Goal: Task Accomplishment & Management: Manage account settings

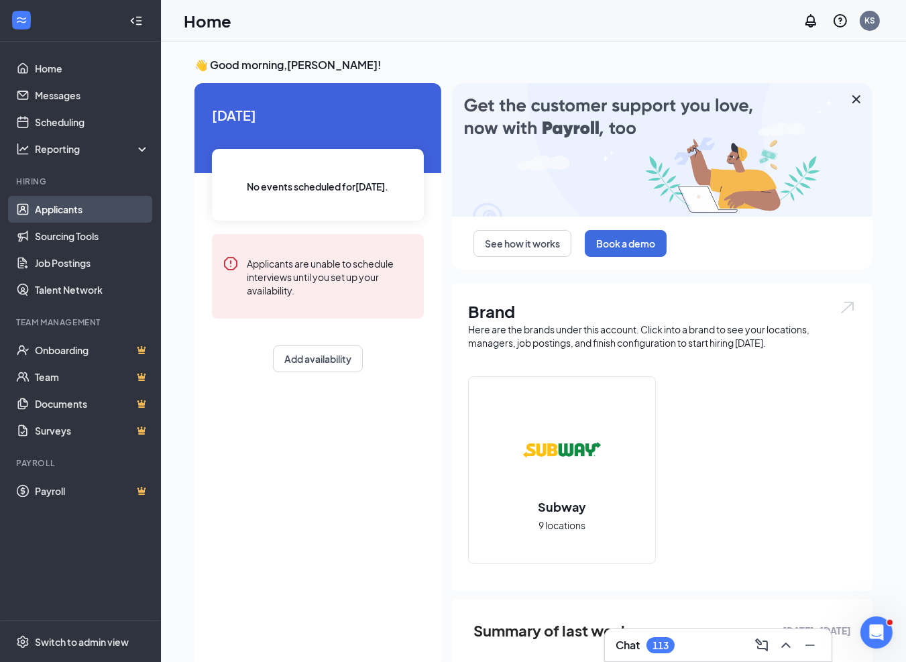
click at [64, 212] on link "Applicants" at bounding box center [92, 209] width 115 height 27
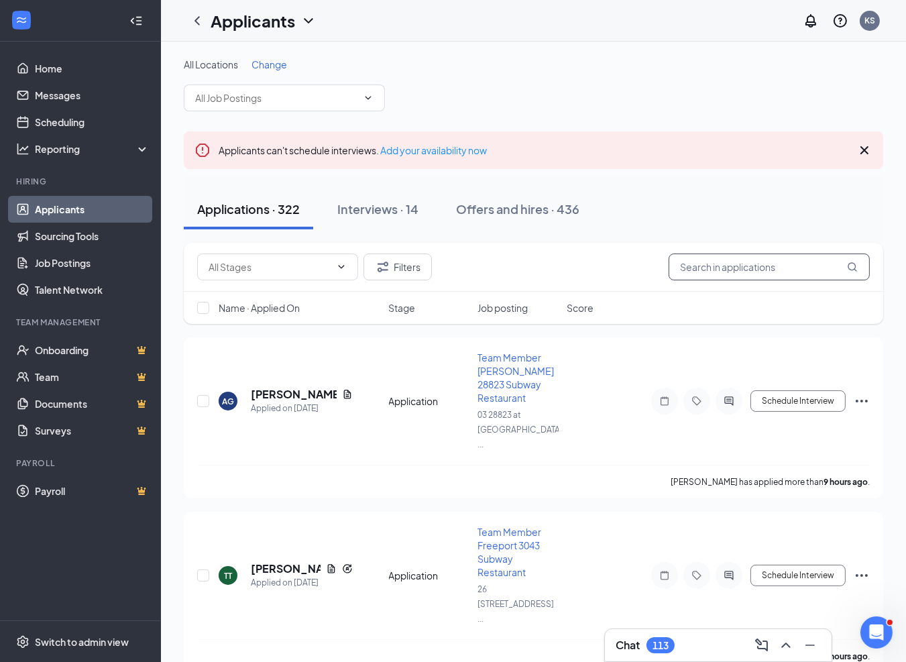
click at [759, 263] on input "text" at bounding box center [768, 266] width 201 height 27
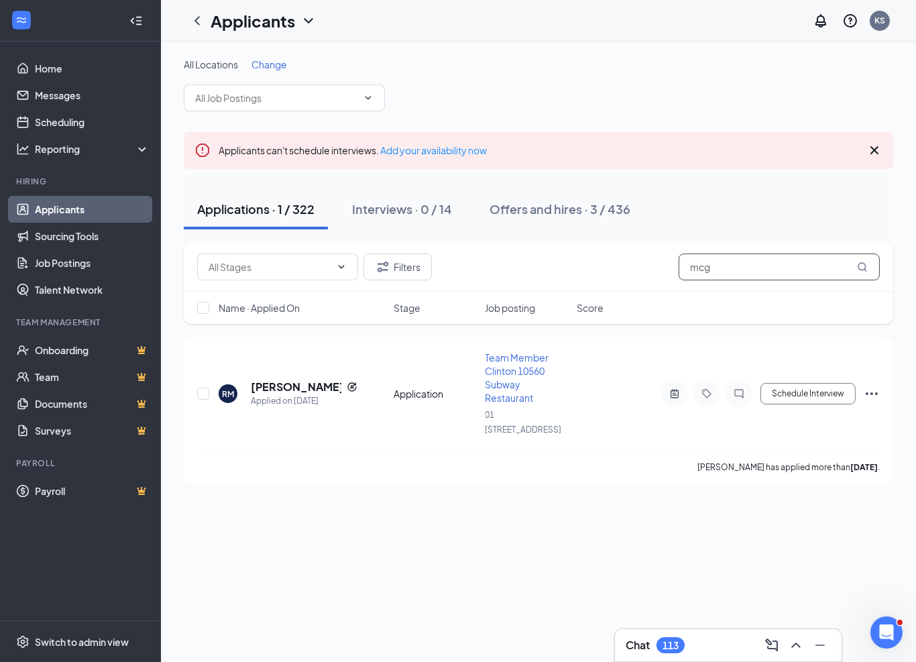
click at [717, 270] on input "mcg" at bounding box center [778, 266] width 201 height 27
drag, startPoint x: 717, startPoint y: 270, endPoint x: 681, endPoint y: 266, distance: 36.4
click at [683, 266] on input "mcg" at bounding box center [778, 266] width 201 height 27
type input "[PERSON_NAME]"
click at [562, 210] on div "Offers and hires · 6 / 436" at bounding box center [559, 208] width 141 height 17
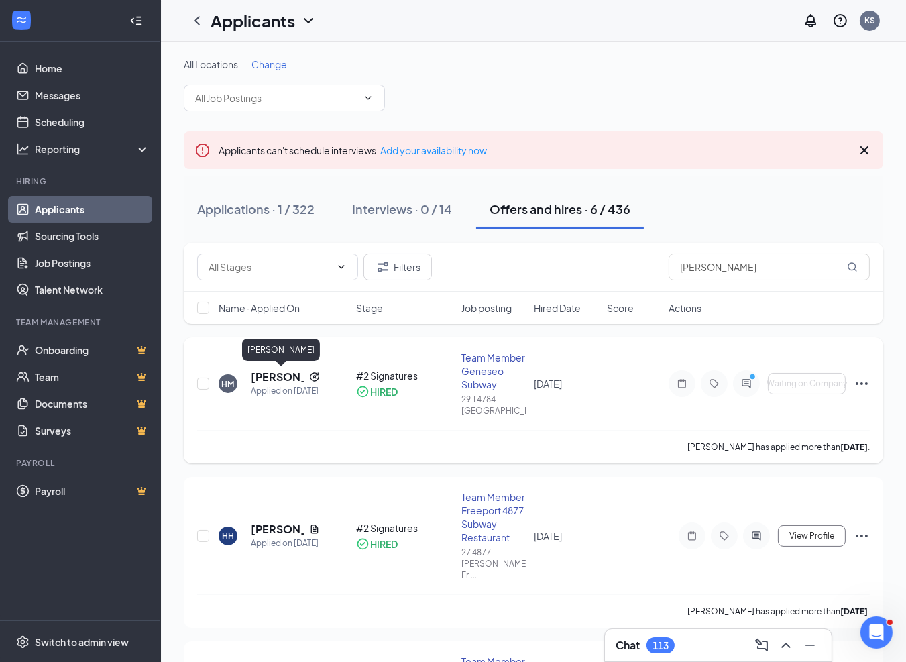
click at [277, 378] on h5 "[PERSON_NAME]" at bounding box center [277, 376] width 53 height 15
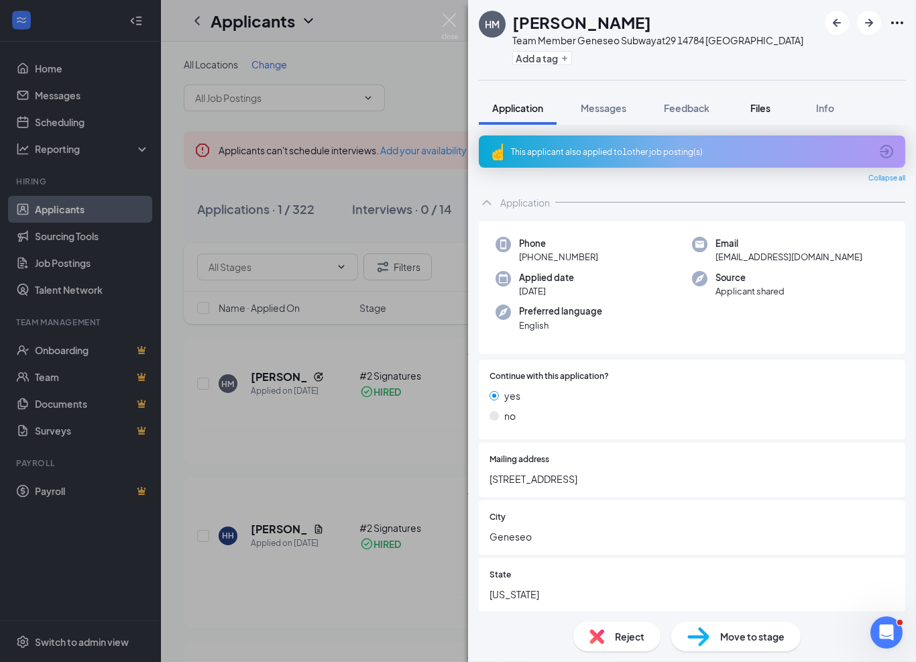
click at [760, 110] on span "Files" at bounding box center [760, 108] width 20 height 12
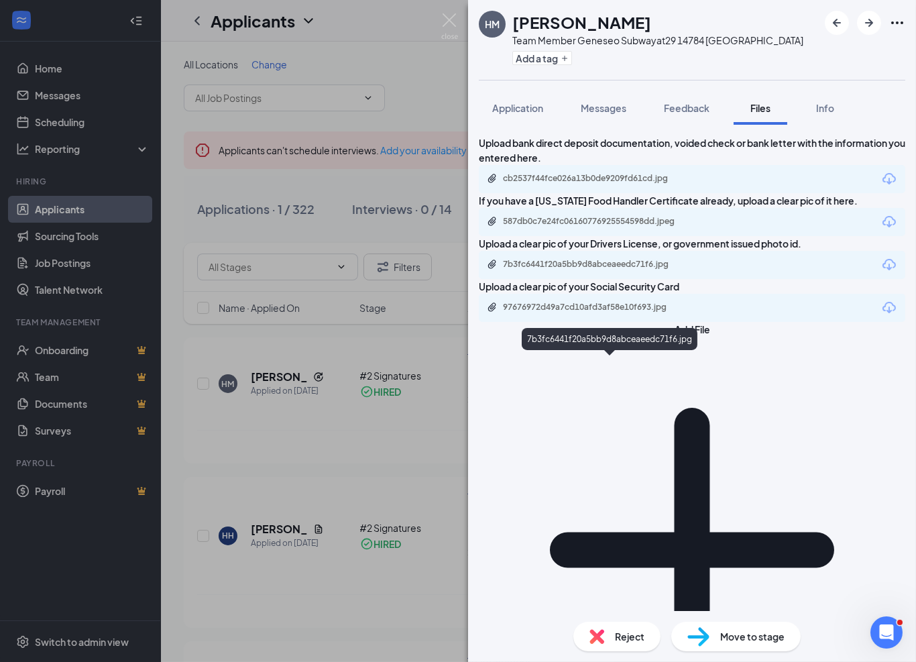
click at [646, 270] on div "7b3fc6441f20a5bb9d8abceaeedc71f6.jpg" at bounding box center [597, 264] width 188 height 11
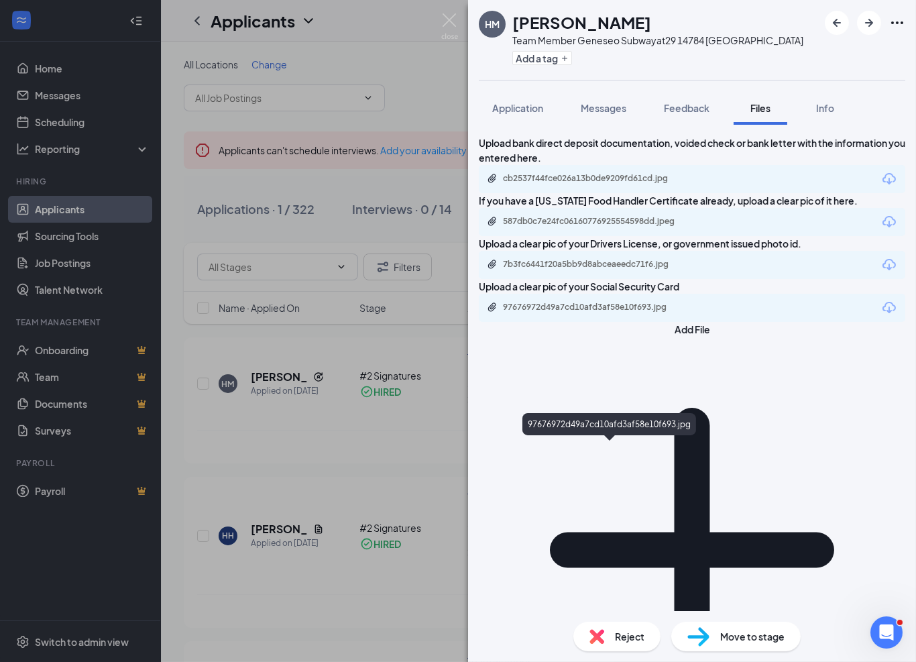
click at [585, 312] on div "97676972d49a7cd10afd3af58e10f693.jpg" at bounding box center [597, 307] width 188 height 11
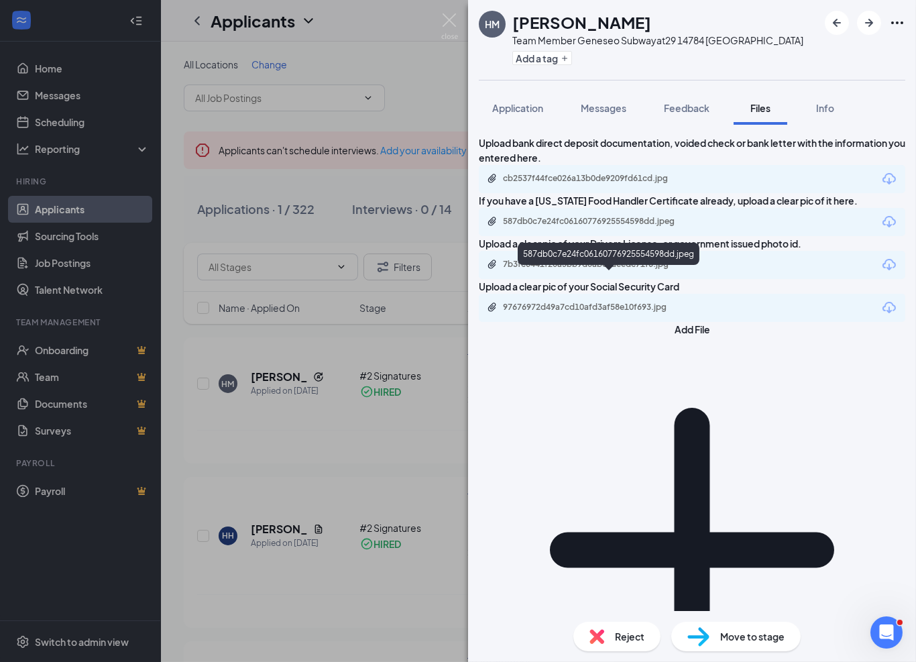
click at [571, 227] on div "587db0c7e24fc06160776925554598dd.jpeg" at bounding box center [597, 221] width 188 height 11
click at [882, 227] on icon "Download" at bounding box center [888, 221] width 13 height 11
click at [618, 109] on span "Messages" at bounding box center [604, 108] width 46 height 12
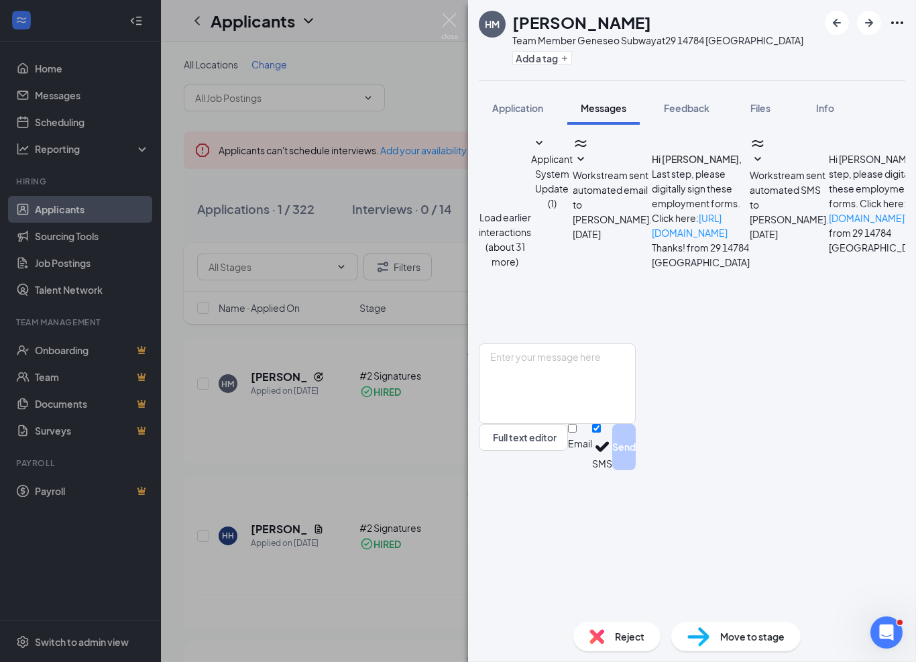
scroll to position [387, 0]
